Goal: Information Seeking & Learning: Find specific fact

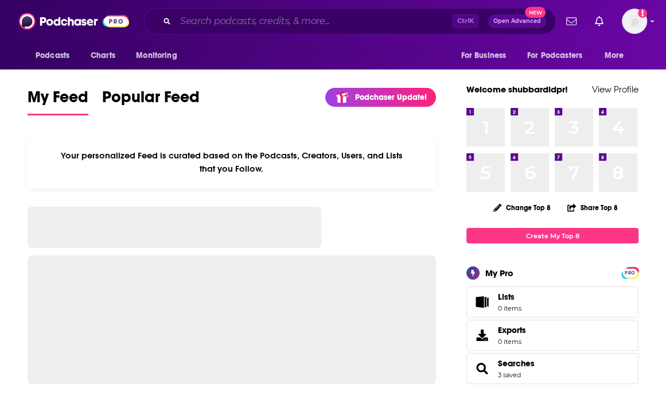
click at [245, 19] on input "Search podcasts, credits, & more..." at bounding box center [313, 21] width 276 height 18
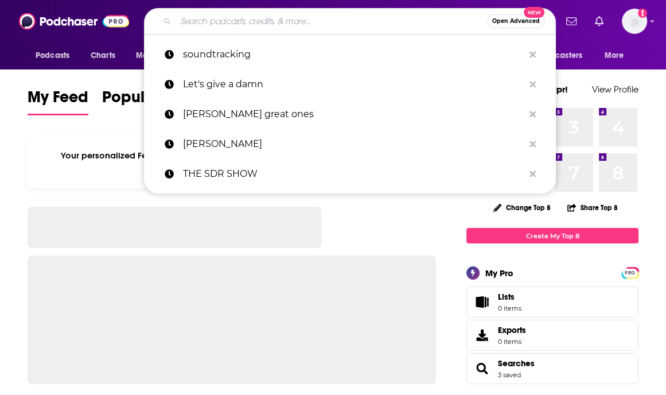
paste input "[PERSON_NAME]"
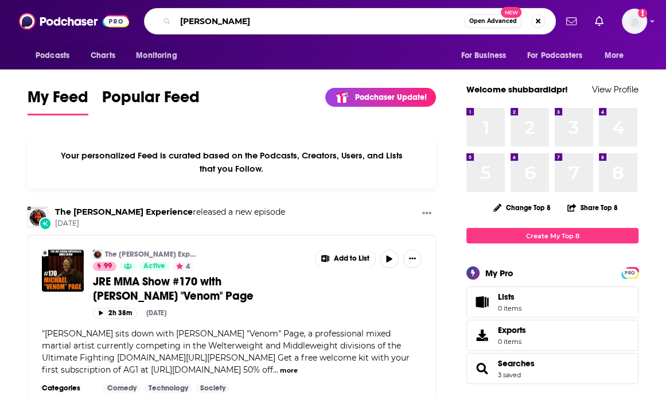
type input "[PERSON_NAME]"
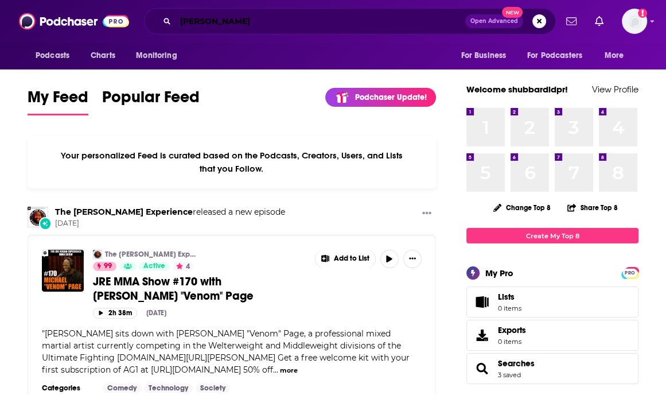
click at [258, 26] on input "[PERSON_NAME]" at bounding box center [320, 21] width 290 height 18
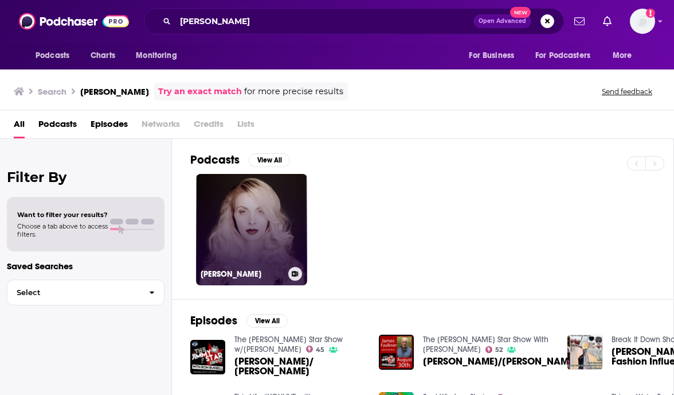
click at [253, 221] on link "[PERSON_NAME]" at bounding box center [251, 229] width 111 height 111
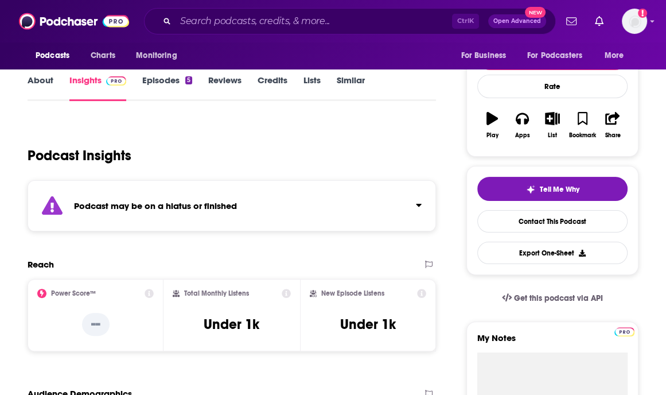
scroll to position [147, 0]
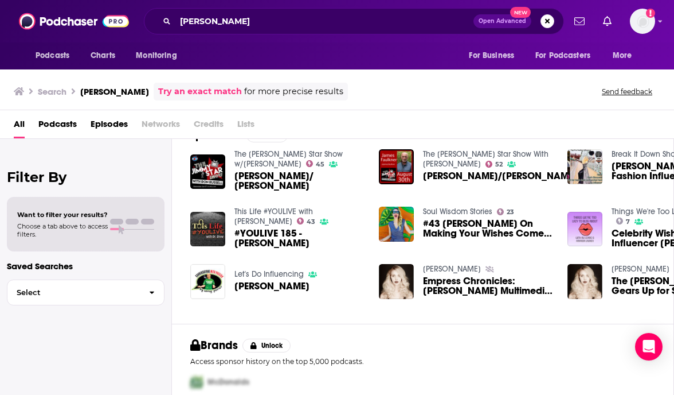
scroll to position [174, 0]
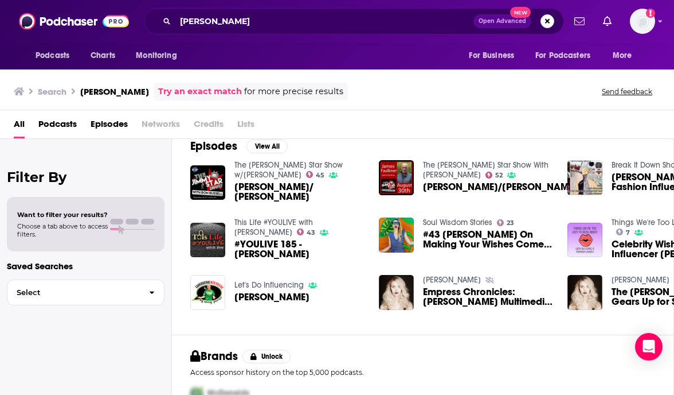
click at [629, 108] on div "Search [PERSON_NAME] Try an exact match for more precise results Send feedback" at bounding box center [337, 89] width 674 height 41
